Goal: Task Accomplishment & Management: Manage account settings

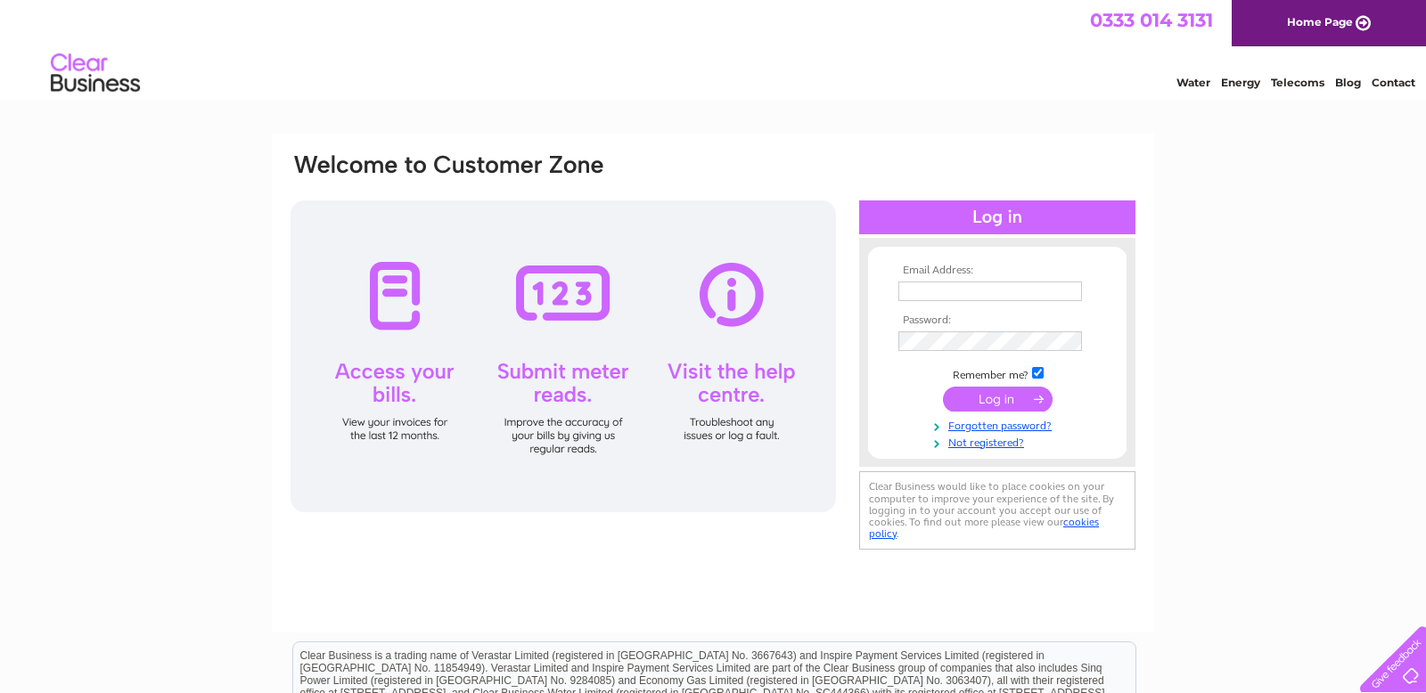
type input "carolinecurrie@nbholidayhomes.co.uk"
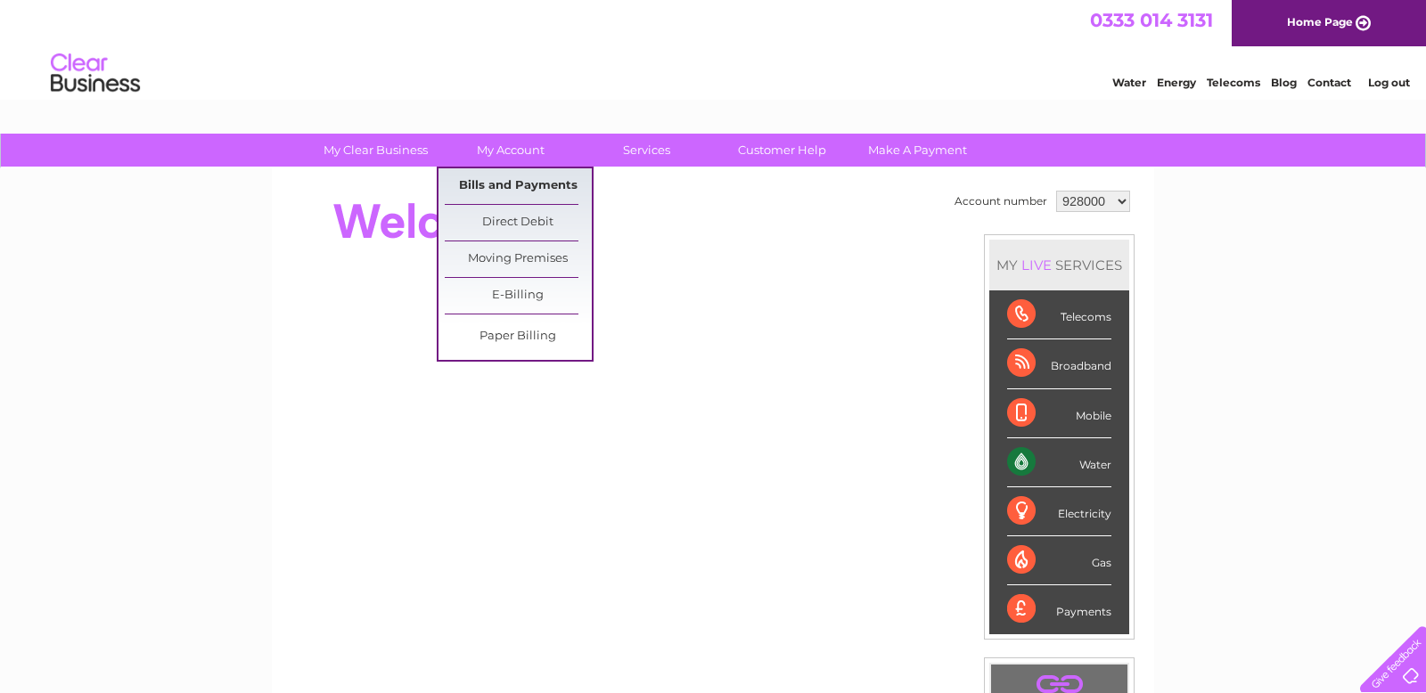
click at [509, 184] on link "Bills and Payments" at bounding box center [518, 186] width 147 height 36
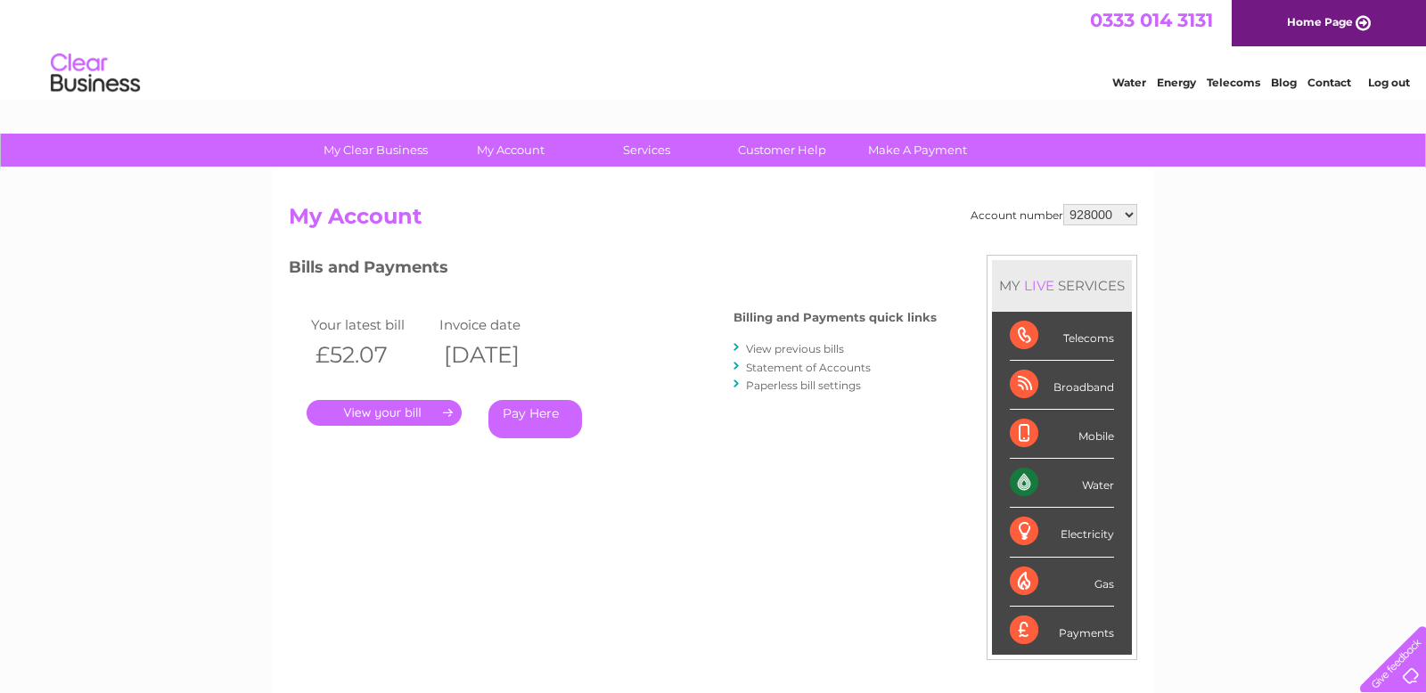
click at [1096, 217] on select "928000 928001 928002 1144915 1149096" at bounding box center [1100, 214] width 74 height 21
select select "1149096"
click at [398, 408] on link "." at bounding box center [384, 413] width 155 height 26
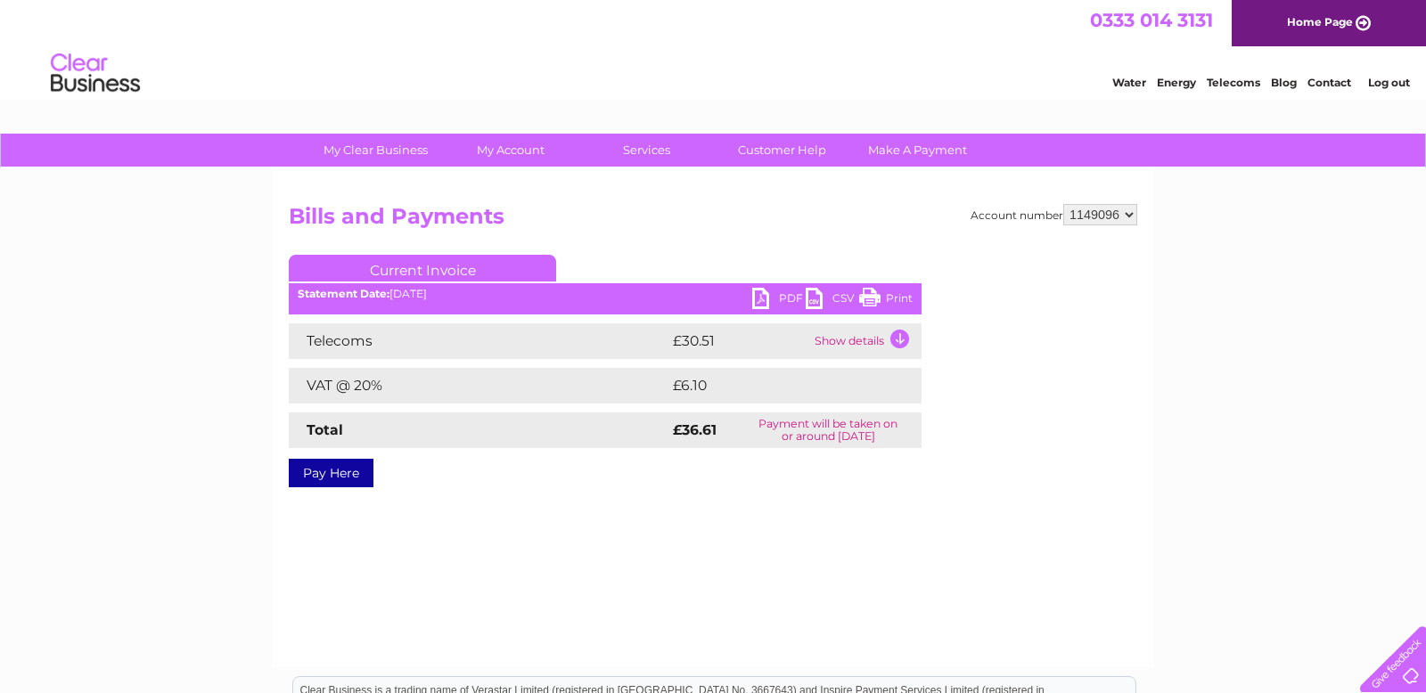
click at [764, 299] on link "PDF" at bounding box center [778, 301] width 53 height 26
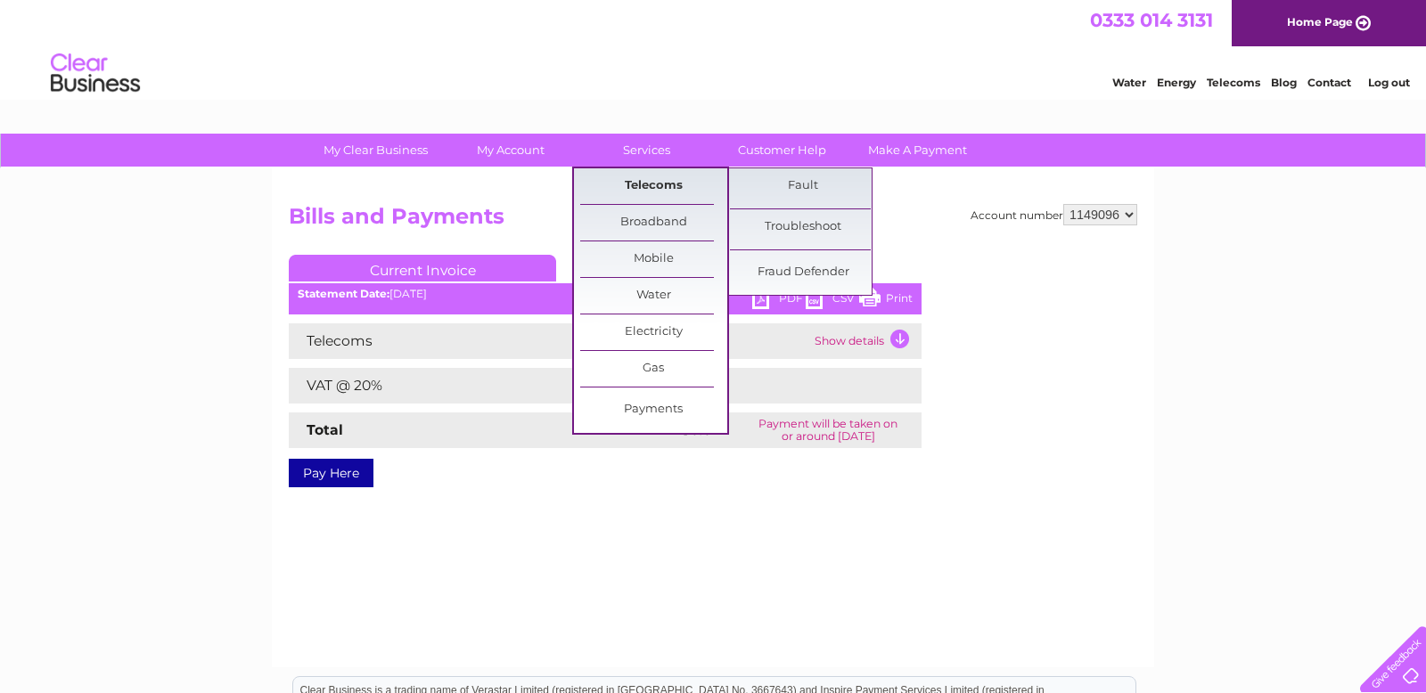
click at [640, 185] on link "Telecoms" at bounding box center [653, 186] width 147 height 36
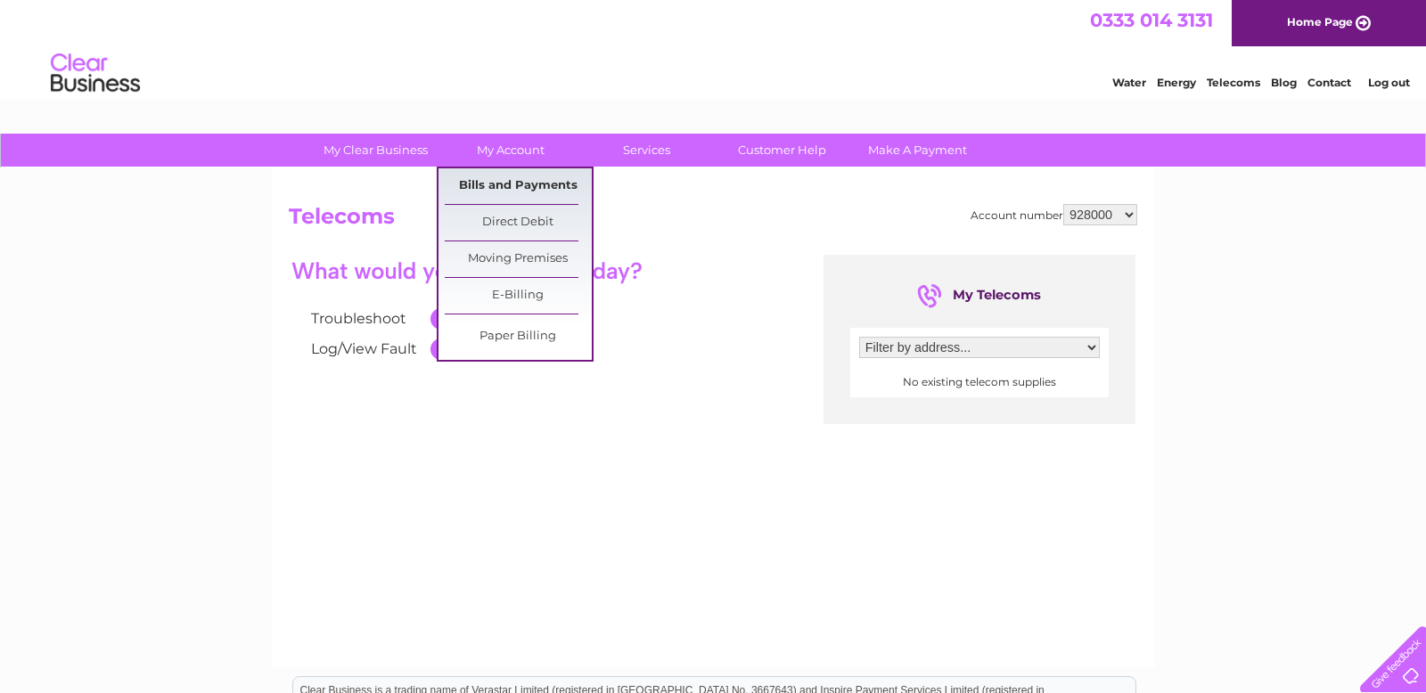
click at [513, 190] on link "Bills and Payments" at bounding box center [518, 186] width 147 height 36
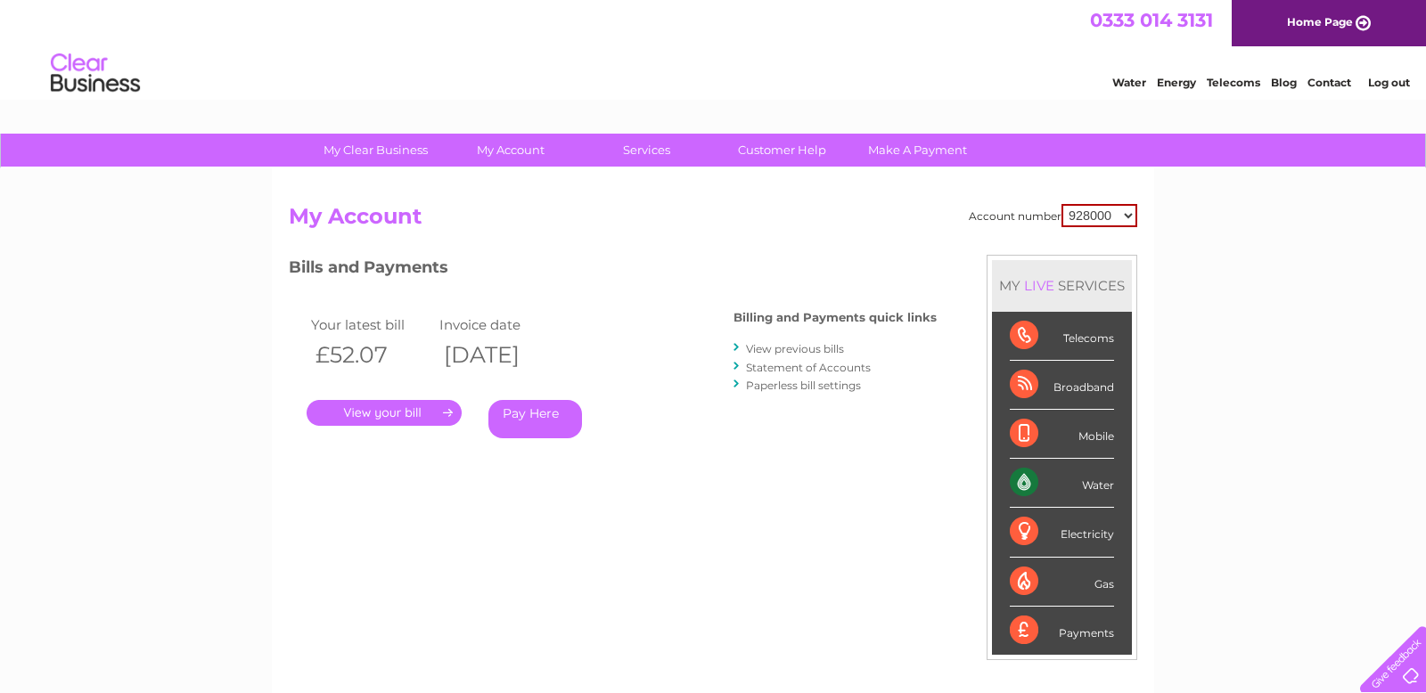
click at [1088, 225] on select "928000 928001 928002 1144915 1149096" at bounding box center [1100, 215] width 76 height 23
select select "1149096"
click at [777, 349] on link "View previous bills" at bounding box center [795, 348] width 98 height 13
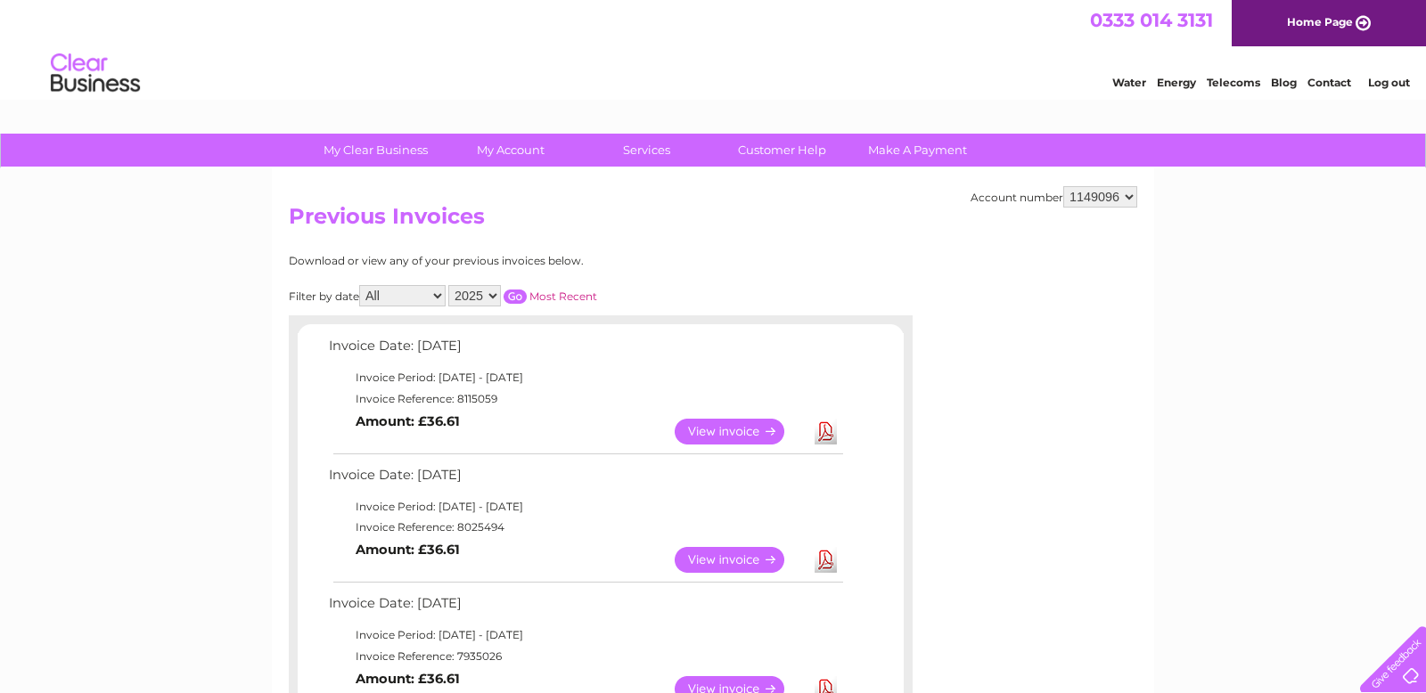
click at [473, 298] on select "2025 2024 2023 2022" at bounding box center [474, 295] width 53 height 21
click at [517, 299] on input "button" at bounding box center [515, 297] width 23 height 14
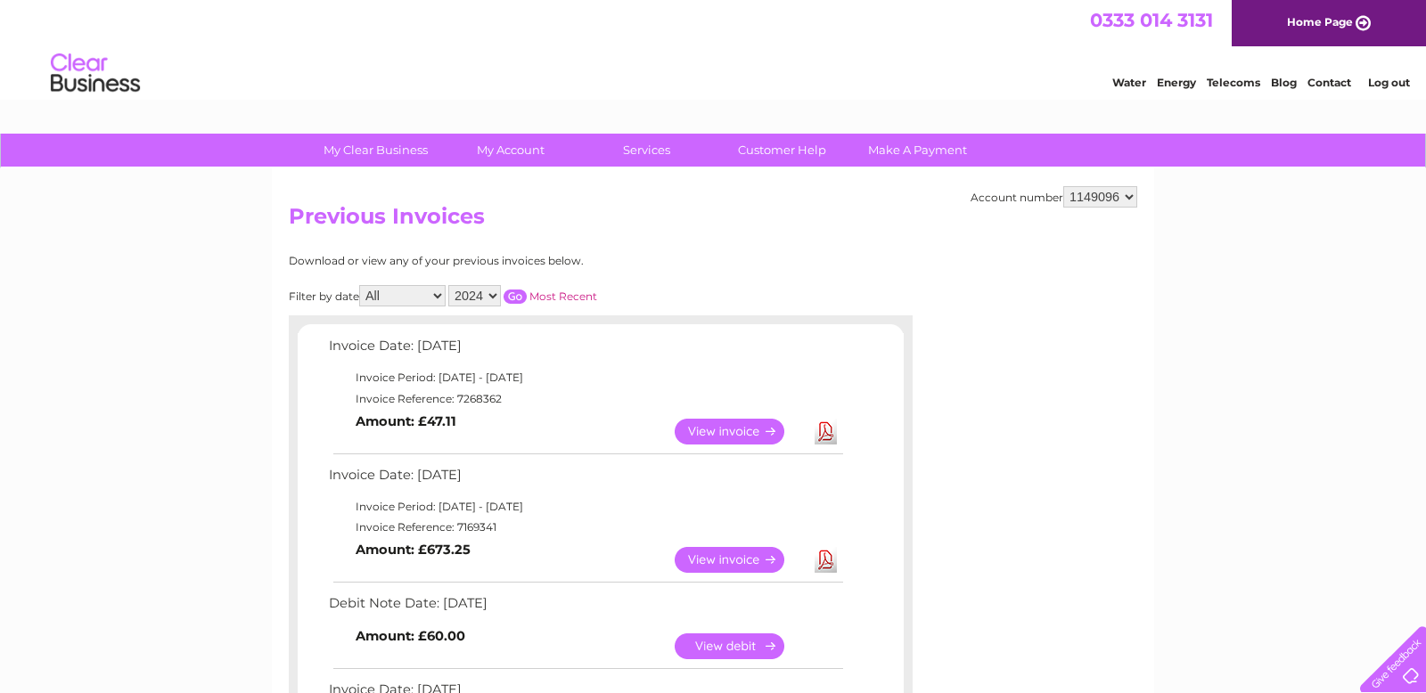
click at [488, 299] on select "2025 2024 2023 2022" at bounding box center [474, 295] width 53 height 21
click at [519, 298] on input "button" at bounding box center [515, 297] width 23 height 14
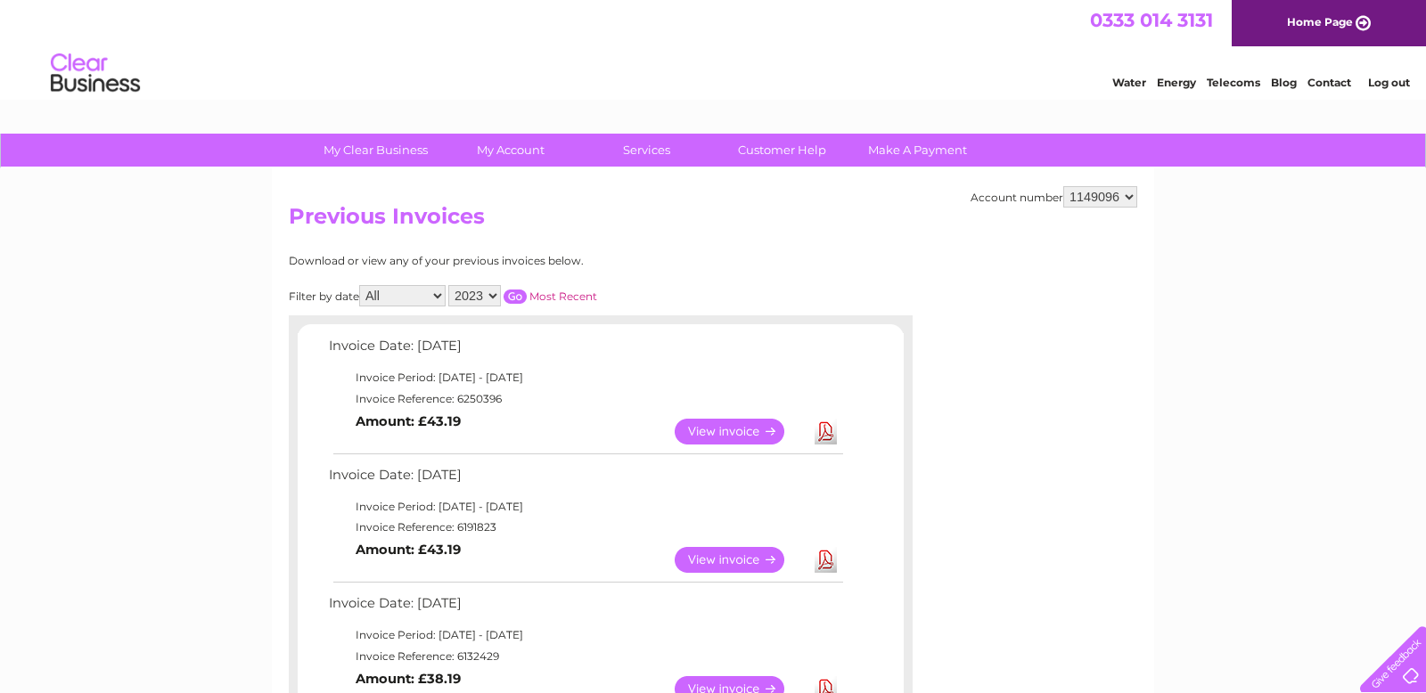
click at [477, 296] on select "2025 2024 2023 2022" at bounding box center [474, 295] width 53 height 21
select select "2022"
click at [524, 300] on input "button" at bounding box center [515, 297] width 23 height 14
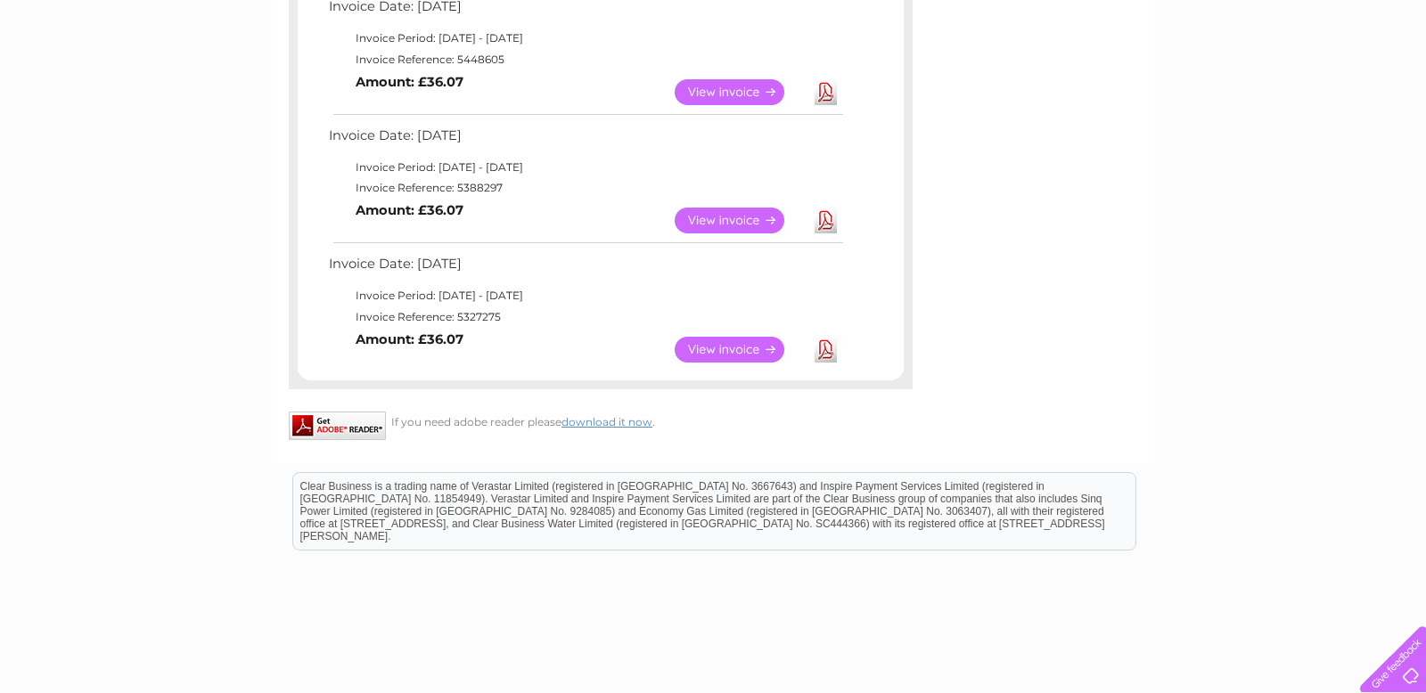
scroll to position [341, 0]
click at [718, 348] on link "View" at bounding box center [740, 348] width 131 height 26
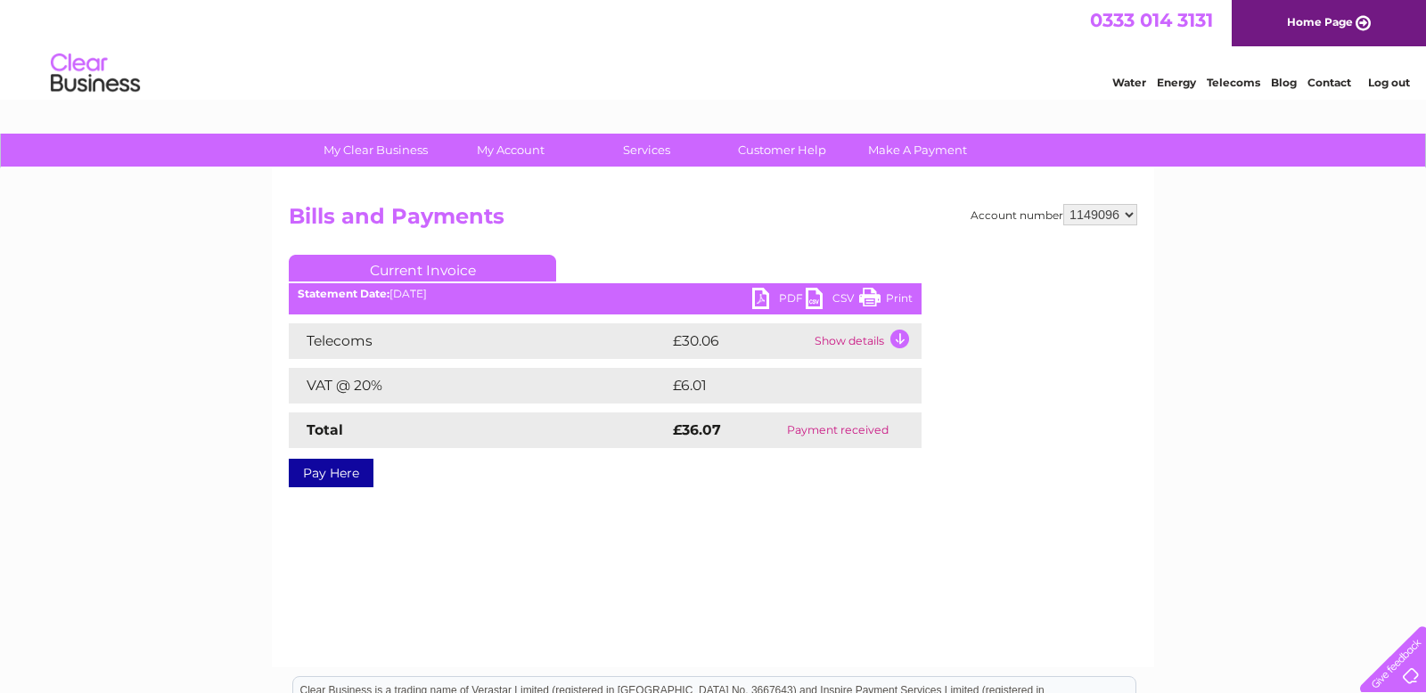
click at [761, 297] on link "PDF" at bounding box center [778, 301] width 53 height 26
click at [866, 344] on td "Show details" at bounding box center [865, 342] width 111 height 36
